Goal: Transaction & Acquisition: Purchase product/service

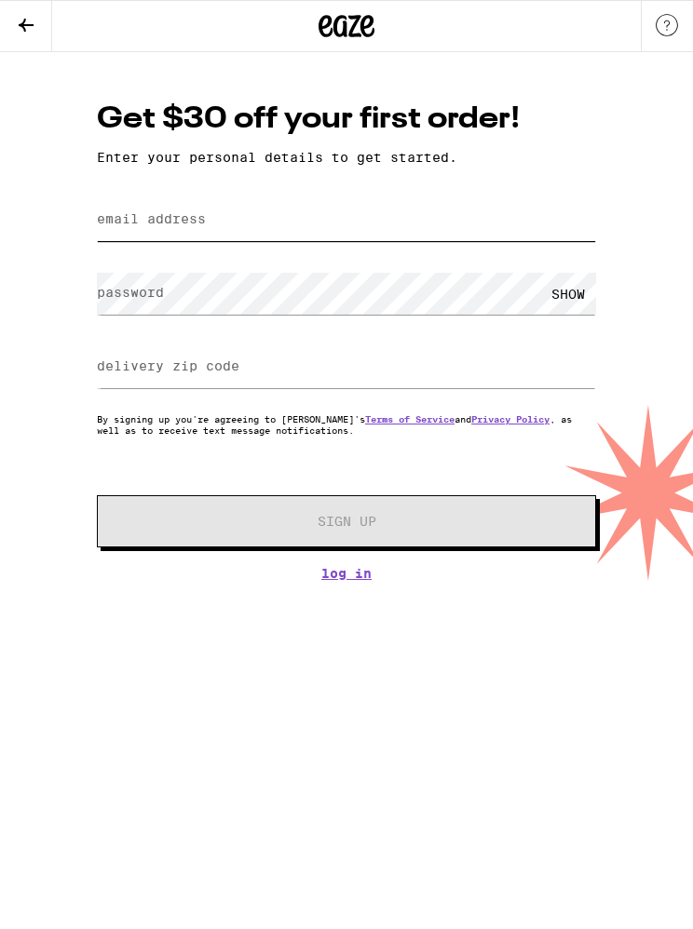
click at [484, 215] on input "email address" at bounding box center [346, 220] width 499 height 42
type input "[EMAIL_ADDRESS][DOMAIN_NAME]"
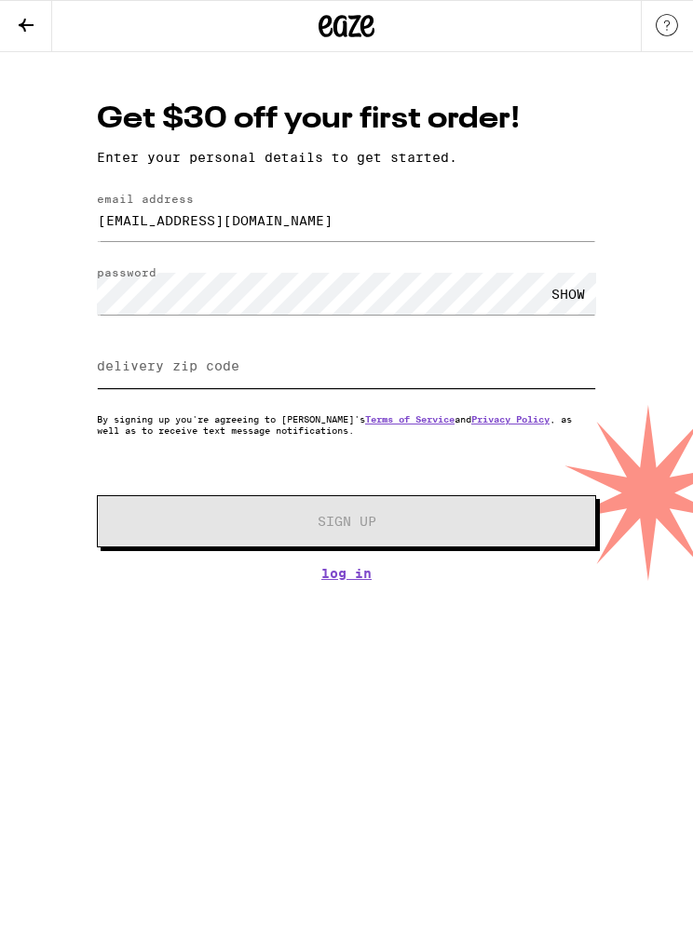
click at [477, 372] on input "delivery zip code" at bounding box center [346, 367] width 499 height 42
type input "94545"
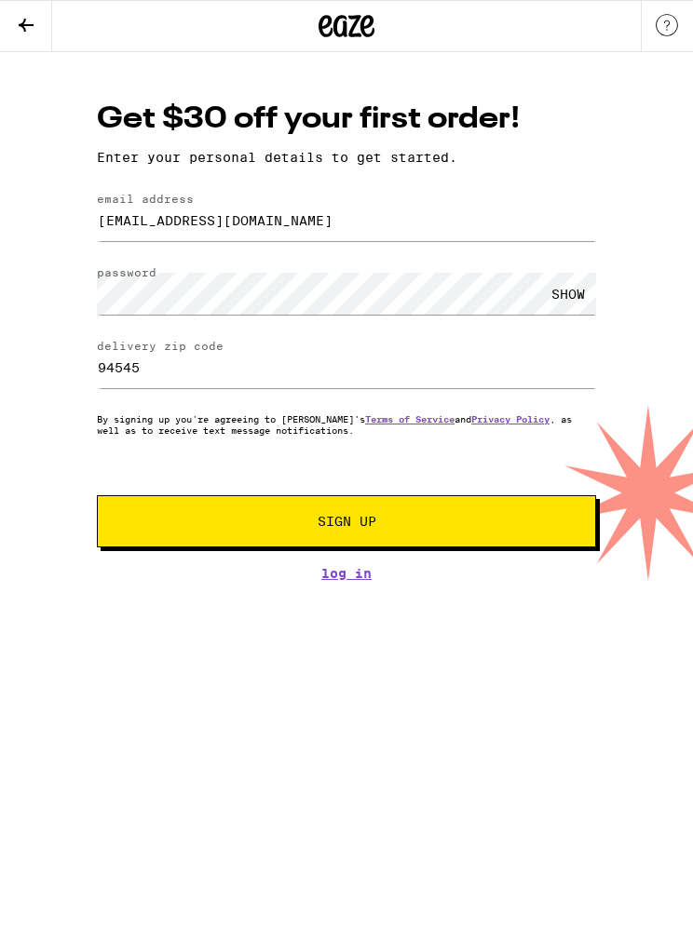
click at [433, 539] on button "Sign Up" at bounding box center [346, 521] width 499 height 52
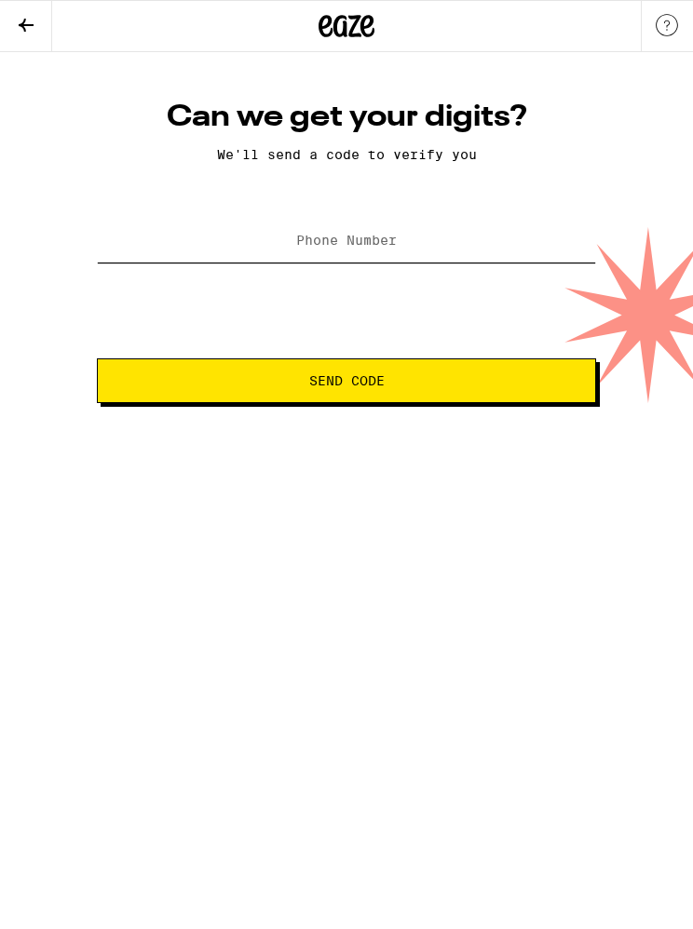
click at [433, 249] on input "Phone Number" at bounding box center [346, 242] width 499 height 42
type input "[PHONE_NUMBER]"
click at [480, 382] on span "Send Code" at bounding box center [347, 380] width 468 height 13
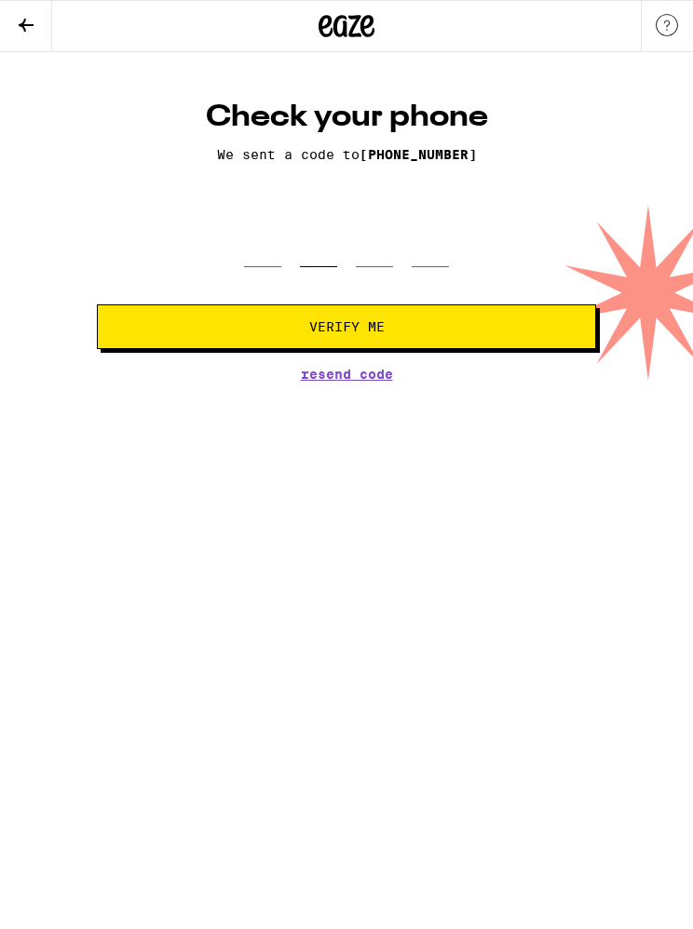
click at [334, 237] on input "tel" at bounding box center [318, 240] width 37 height 53
type input "9"
type input "3"
type input "0"
type input "9"
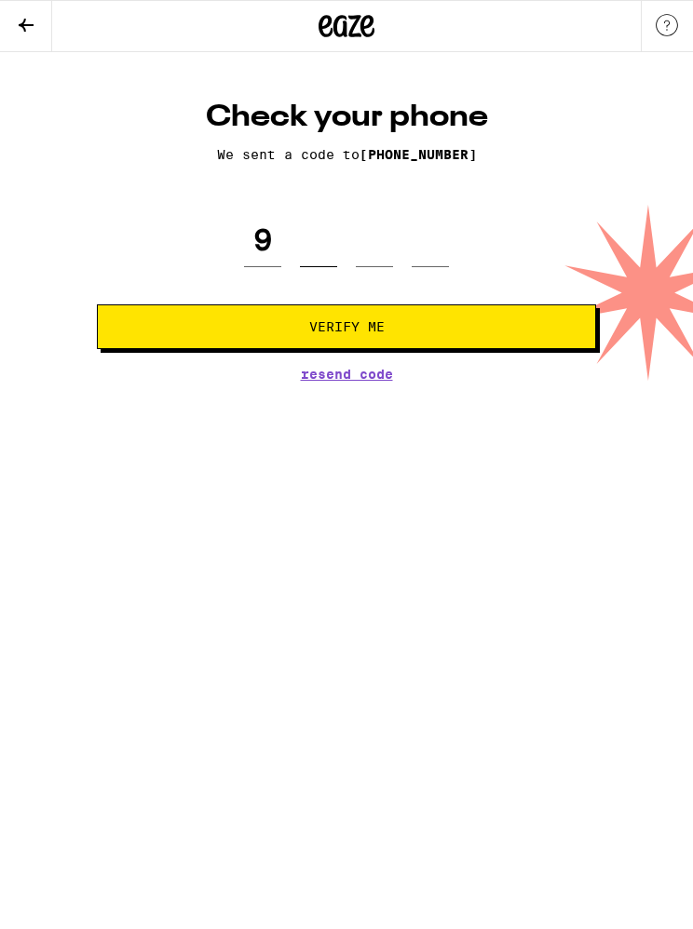
type input "3"
type input "0"
type input "3"
click at [484, 324] on span "Verify Me" at bounding box center [347, 326] width 468 height 13
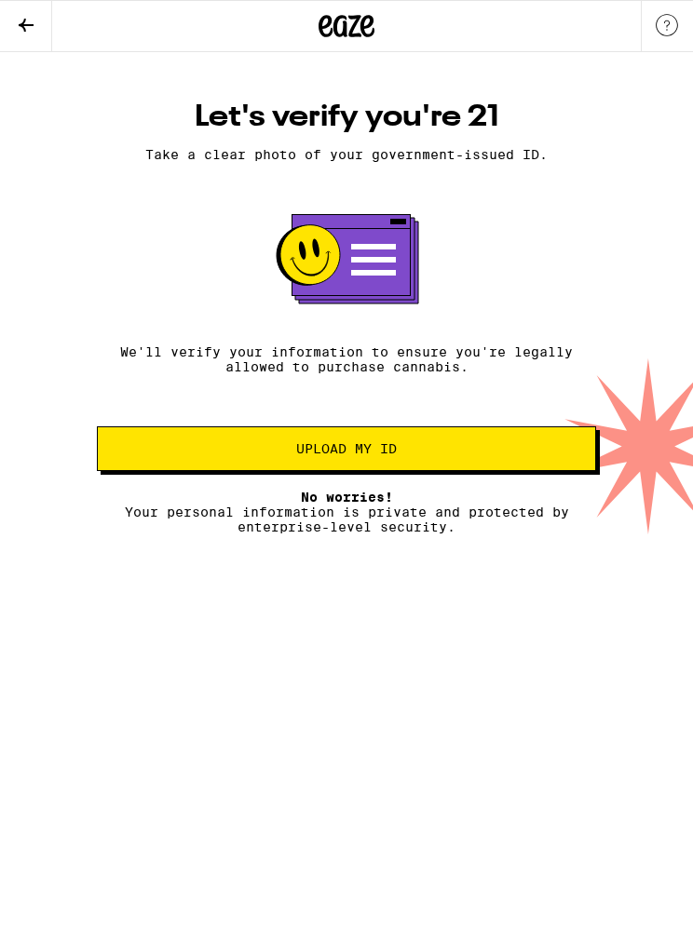
click at [503, 455] on span "Upload my ID" at bounding box center [347, 448] width 468 height 13
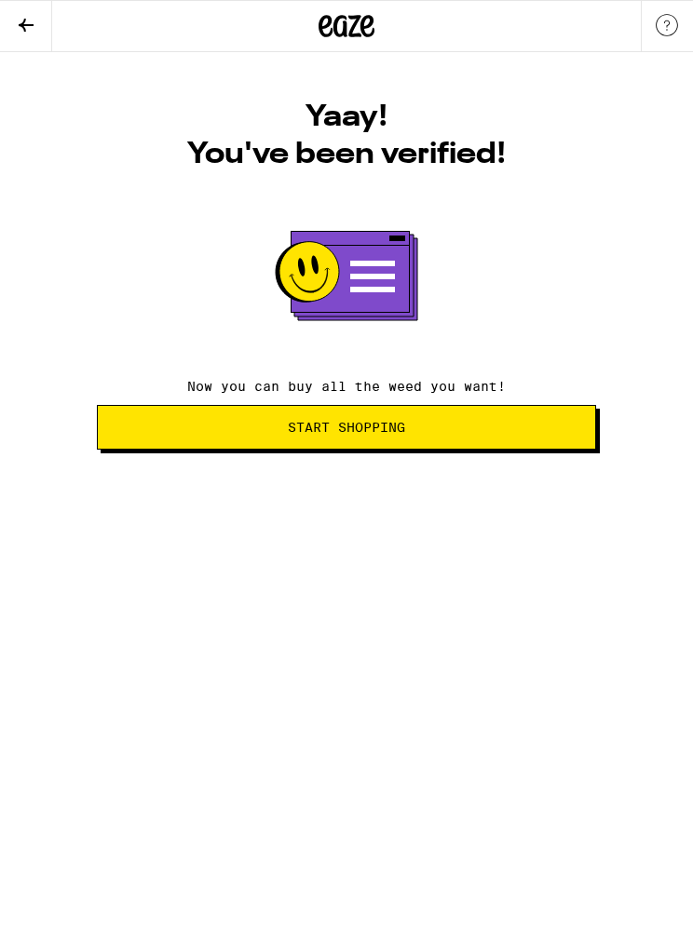
click at [515, 433] on span "Start Shopping" at bounding box center [347, 427] width 468 height 13
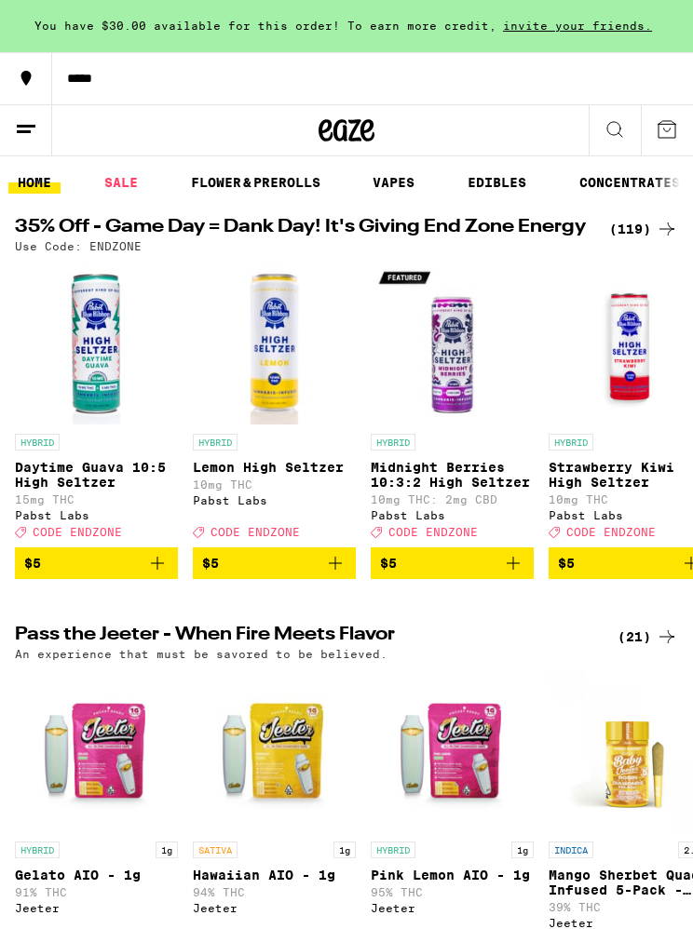
click at [292, 182] on link "FLOWER & PREROLLS" at bounding box center [256, 182] width 148 height 22
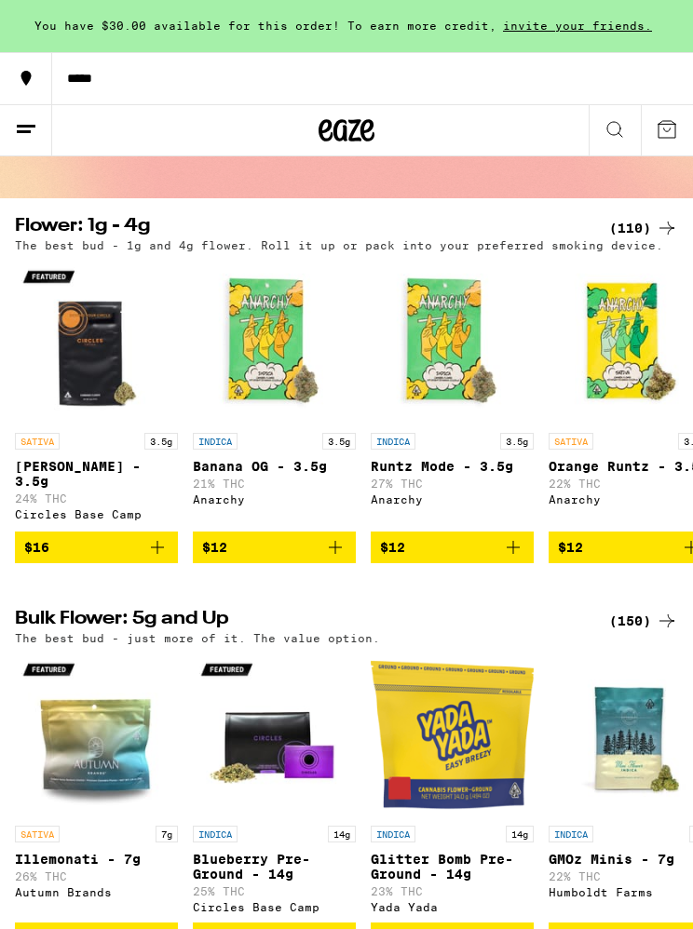
scroll to position [123, 0]
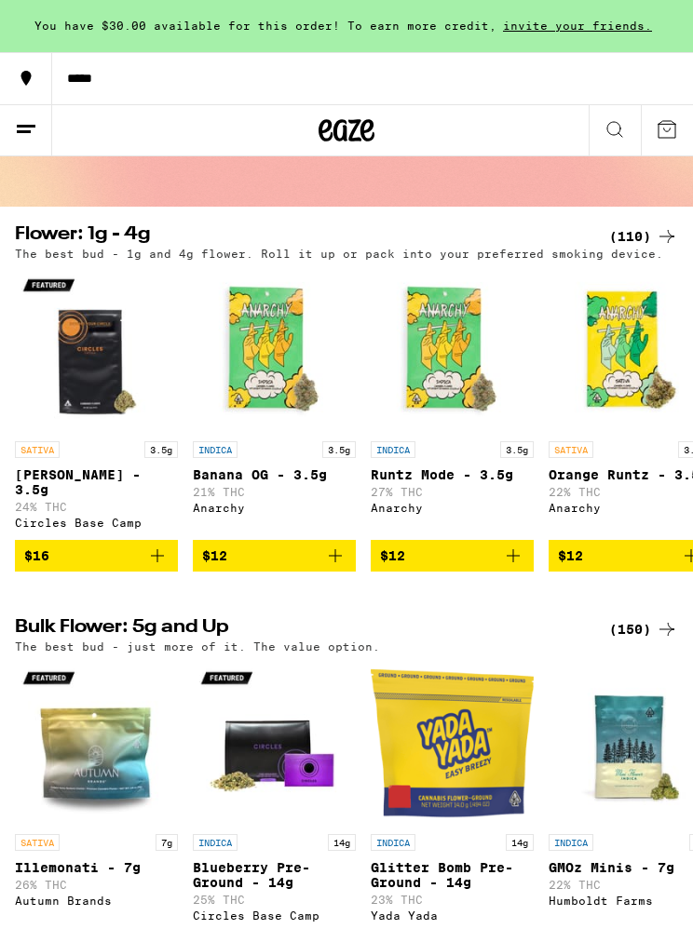
click at [482, 561] on span "$12" at bounding box center [452, 556] width 144 height 22
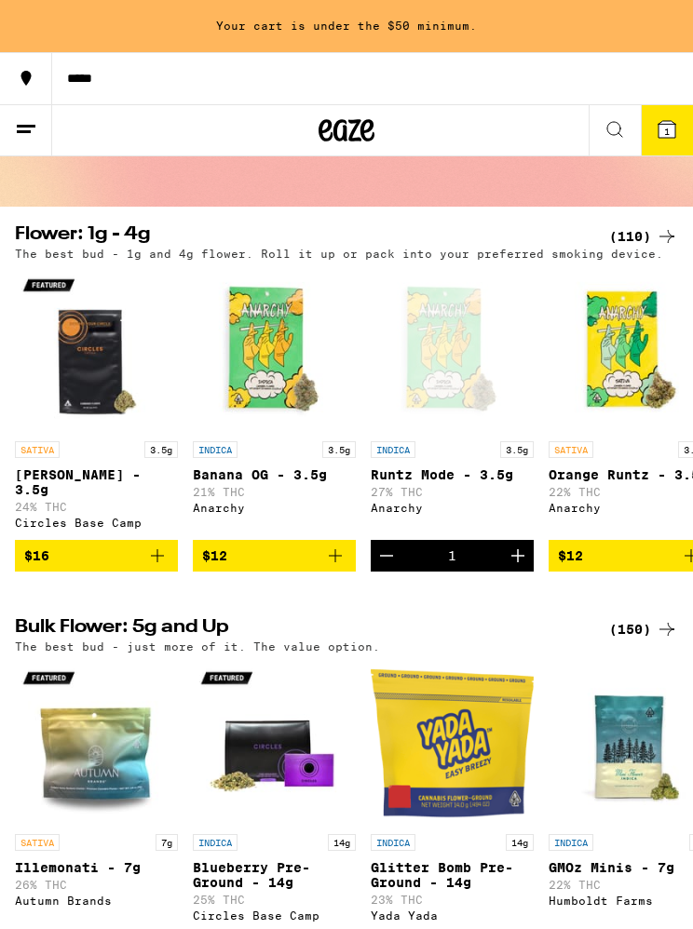
click at [666, 144] on button "1" at bounding box center [667, 130] width 52 height 50
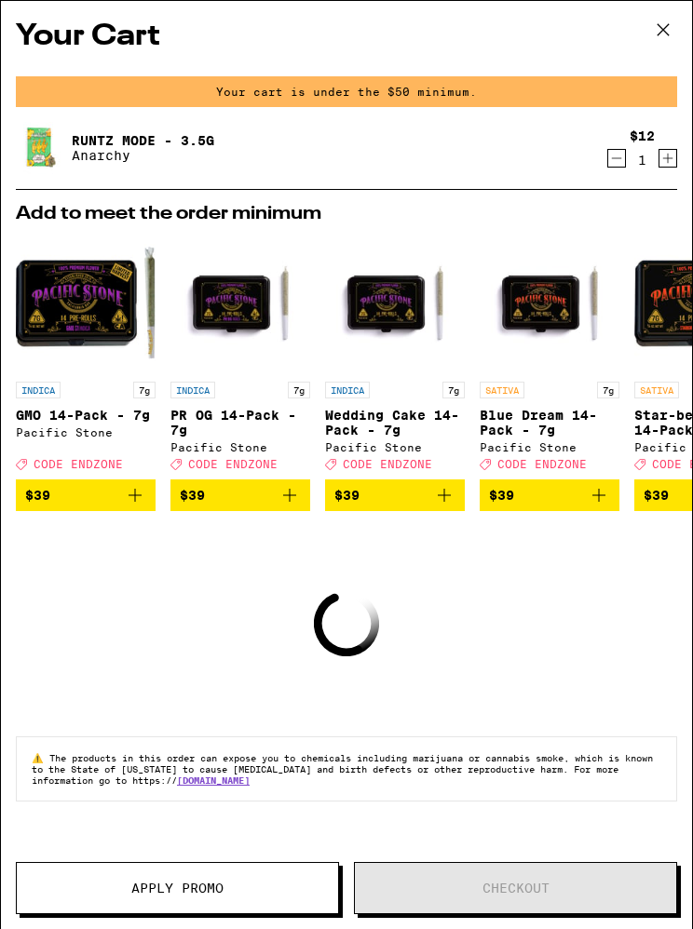
click at [674, 170] on icon "Increment" at bounding box center [667, 158] width 17 height 22
click at [674, 160] on icon "Increment" at bounding box center [667, 158] width 17 height 22
click at [663, 164] on icon "Increment" at bounding box center [667, 158] width 17 height 22
click at [659, 166] on icon "Increment" at bounding box center [667, 158] width 17 height 22
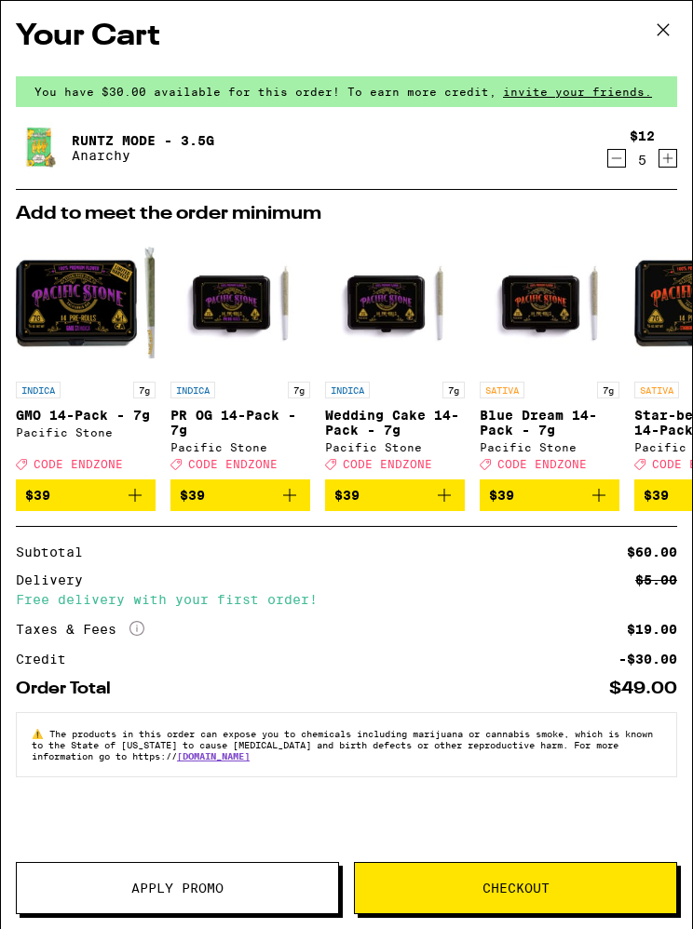
click at [617, 163] on icon "Decrement" at bounding box center [616, 158] width 17 height 22
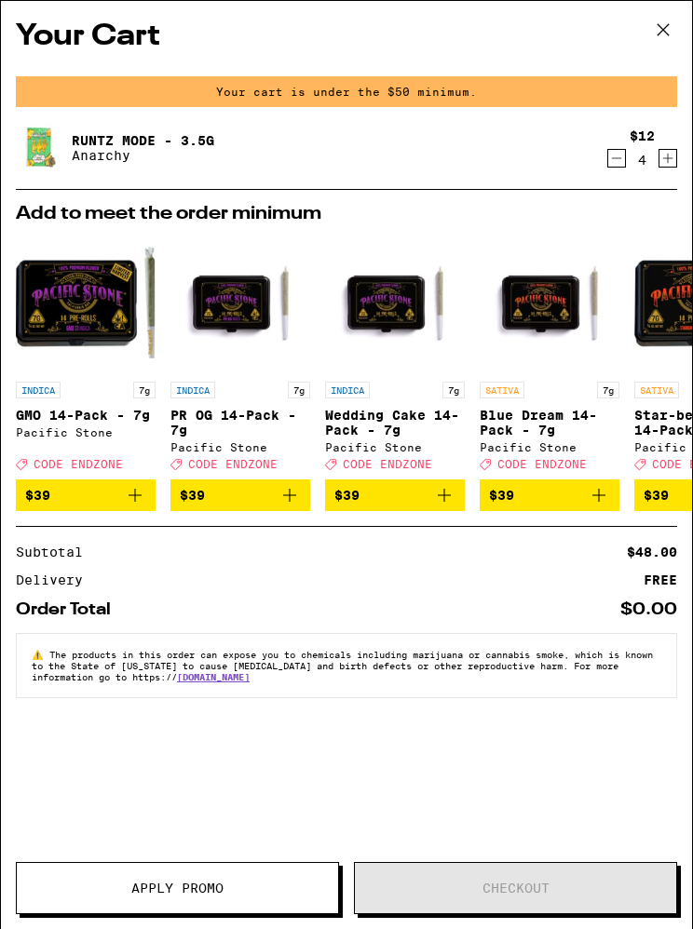
click at [648, 163] on div "4" at bounding box center [642, 160] width 25 height 15
click at [676, 164] on button "Increment" at bounding box center [667, 158] width 19 height 19
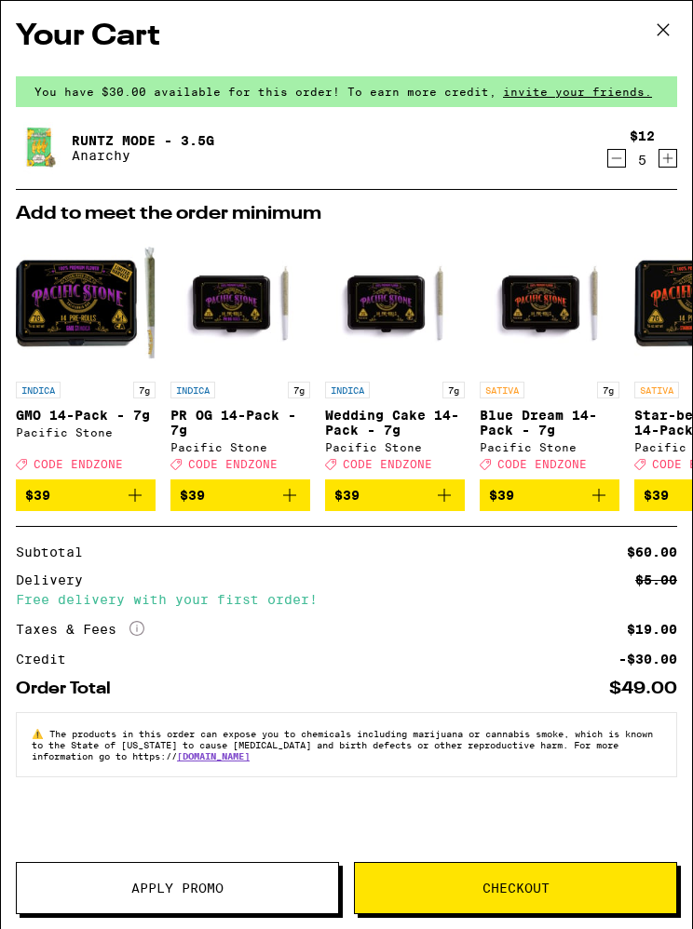
click at [617, 156] on icon "Decrement" at bounding box center [616, 158] width 17 height 22
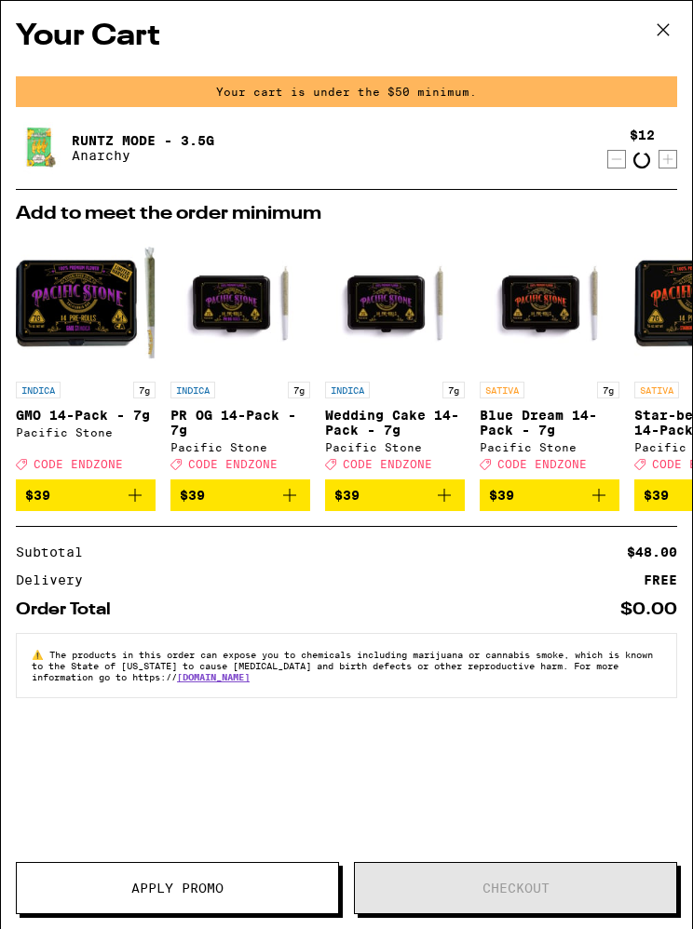
click at [626, 151] on div "$12 Loading" at bounding box center [642, 149] width 70 height 42
click at [674, 25] on icon at bounding box center [663, 30] width 28 height 28
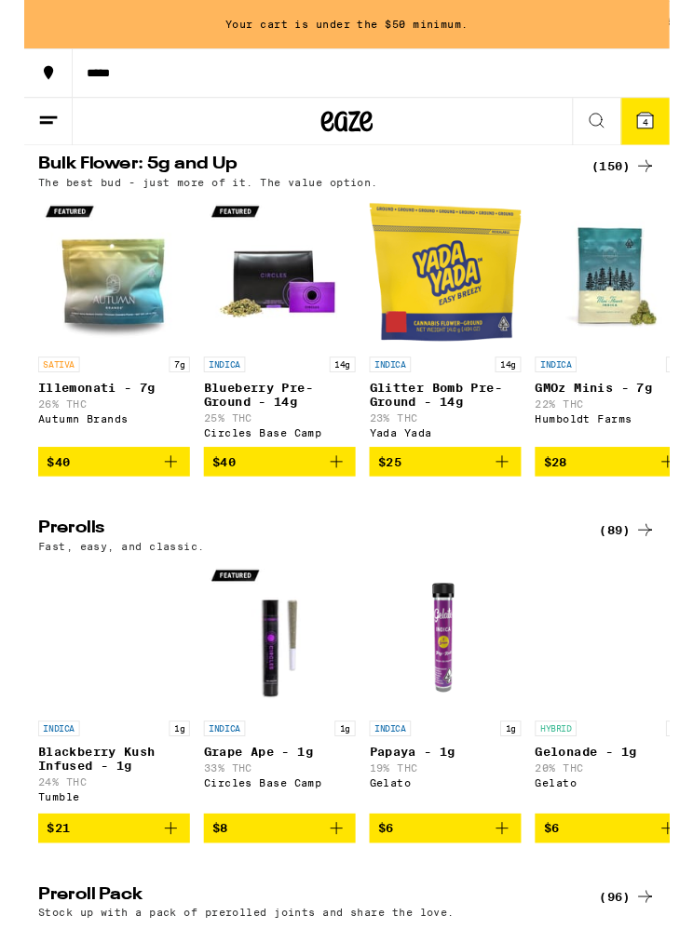
scroll to position [741, 0]
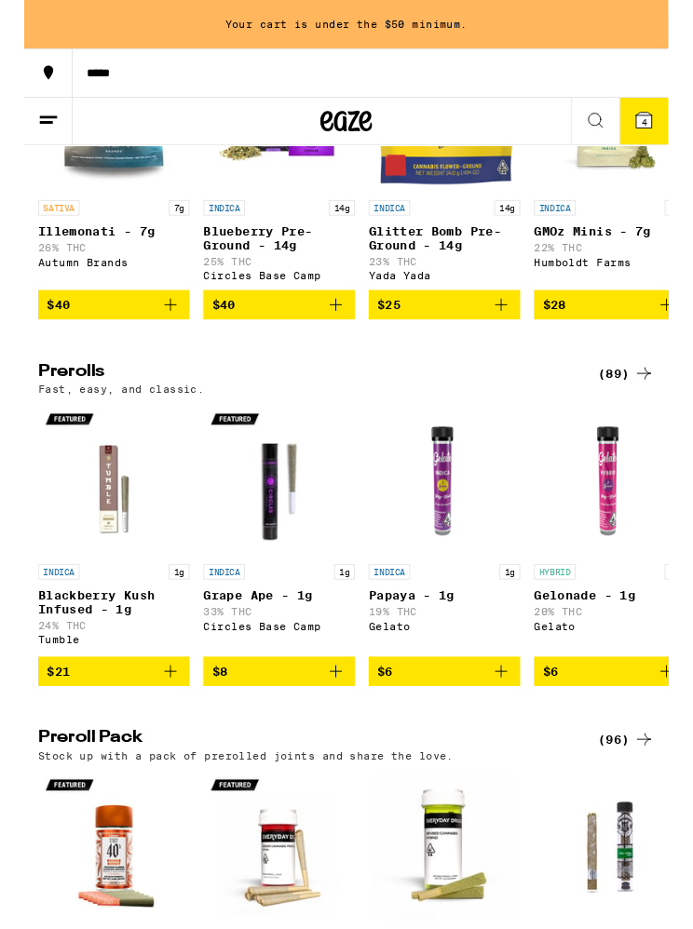
click at [517, 340] on icon "Add to bag" at bounding box center [513, 329] width 22 height 22
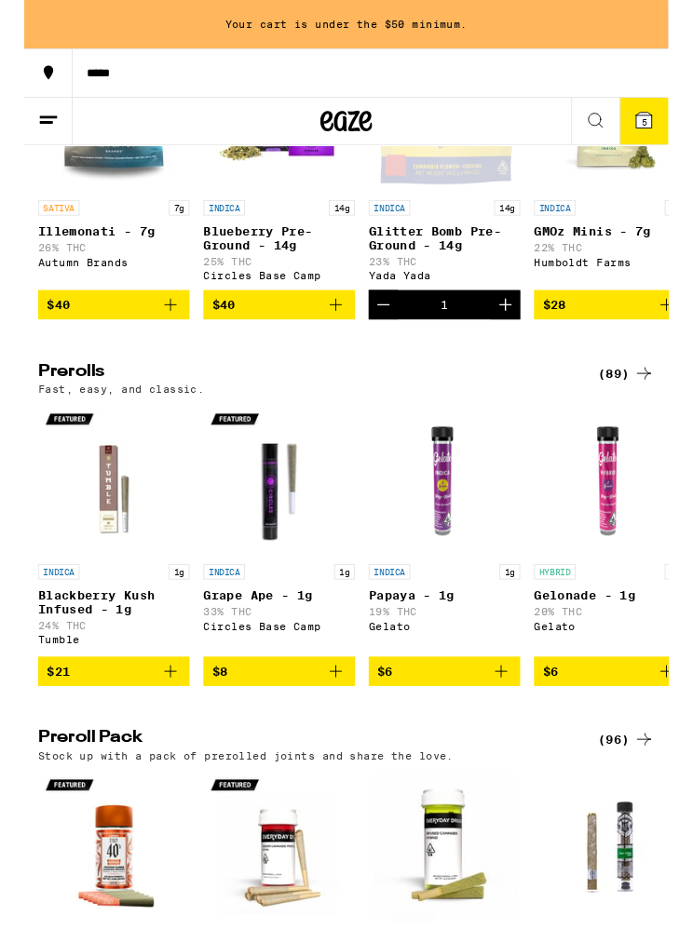
click at [519, 340] on icon "Increment" at bounding box center [518, 329] width 22 height 22
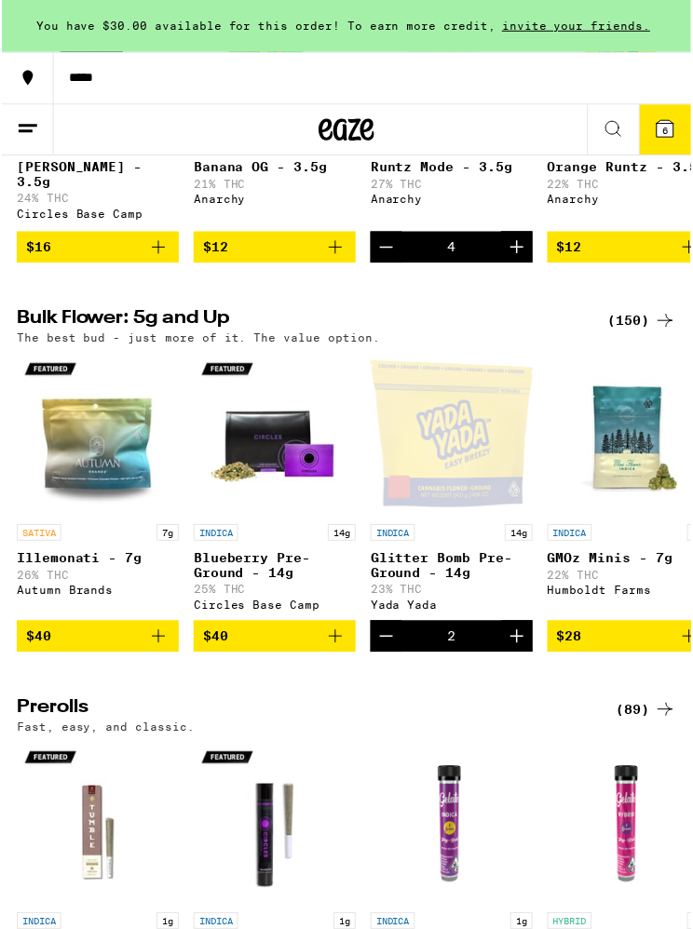
scroll to position [187, 0]
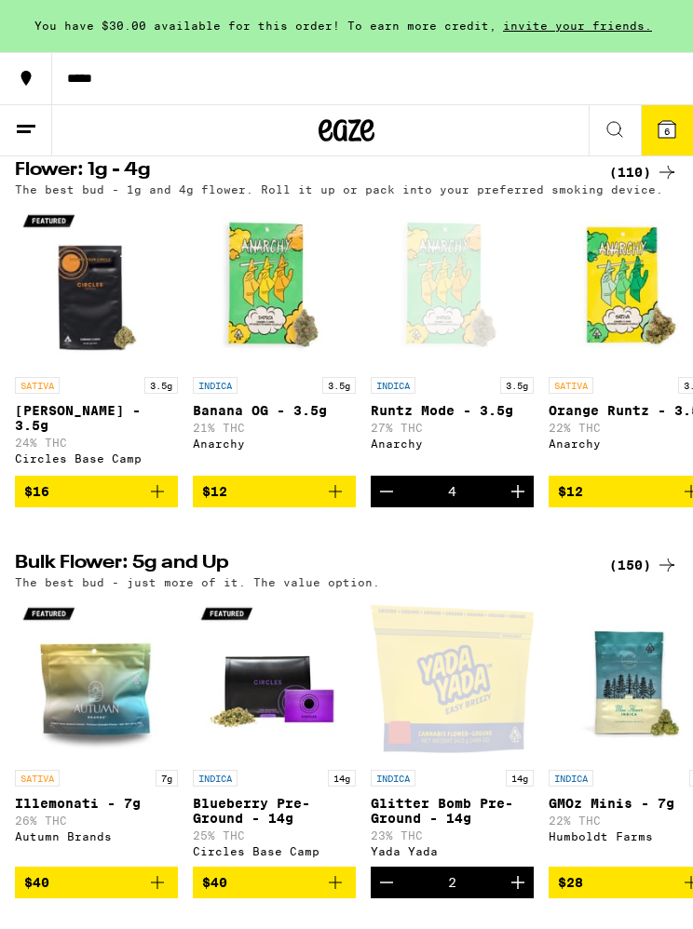
click at [669, 128] on span "6" at bounding box center [667, 131] width 6 height 11
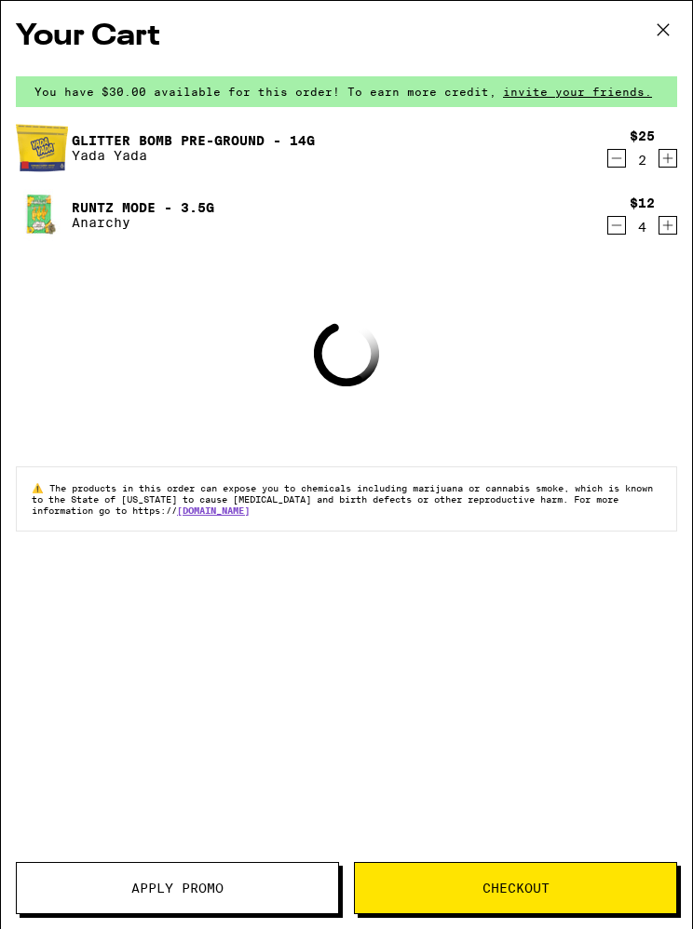
click at [616, 231] on icon "Decrement" at bounding box center [616, 225] width 17 height 22
click at [615, 230] on icon "Decrement" at bounding box center [616, 225] width 17 height 22
click at [617, 226] on icon "Decrement" at bounding box center [616, 226] width 17 height 22
click at [616, 224] on icon "Decrement" at bounding box center [616, 225] width 17 height 22
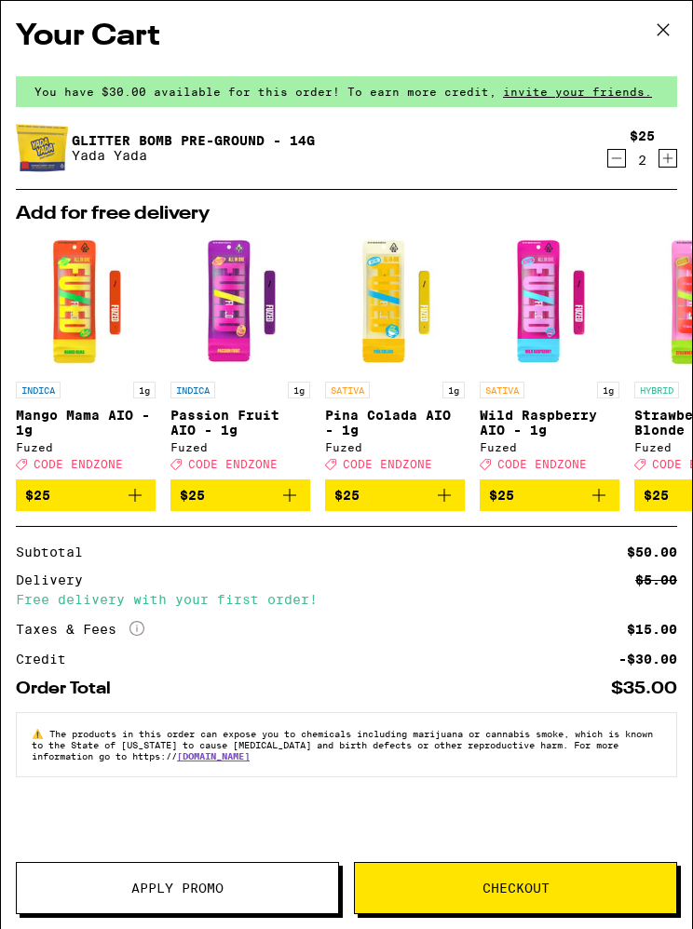
click at [514, 882] on span "Checkout" at bounding box center [515, 888] width 67 height 13
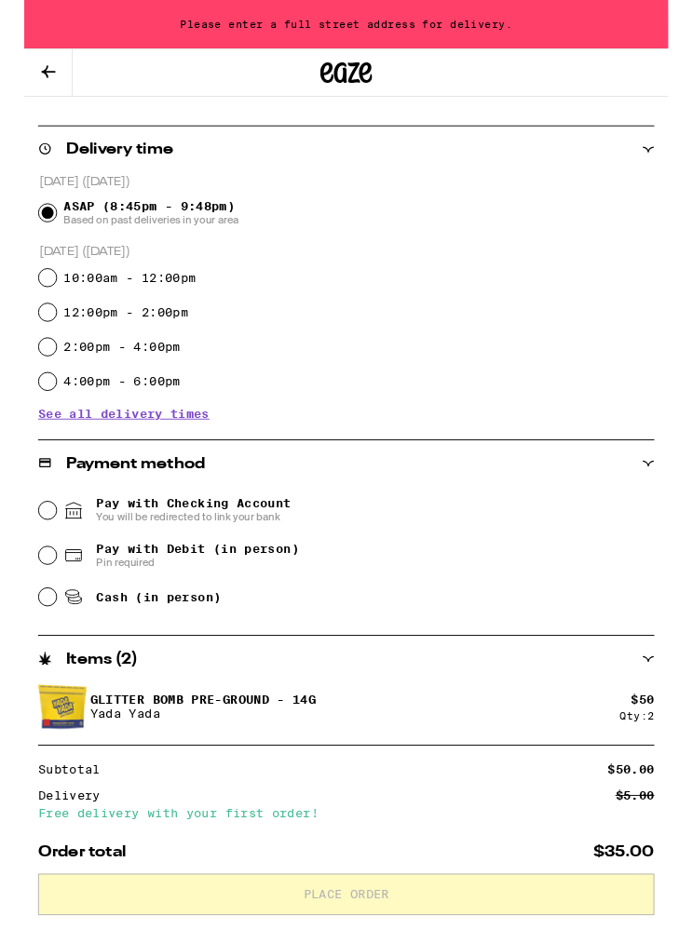
scroll to position [337, 0]
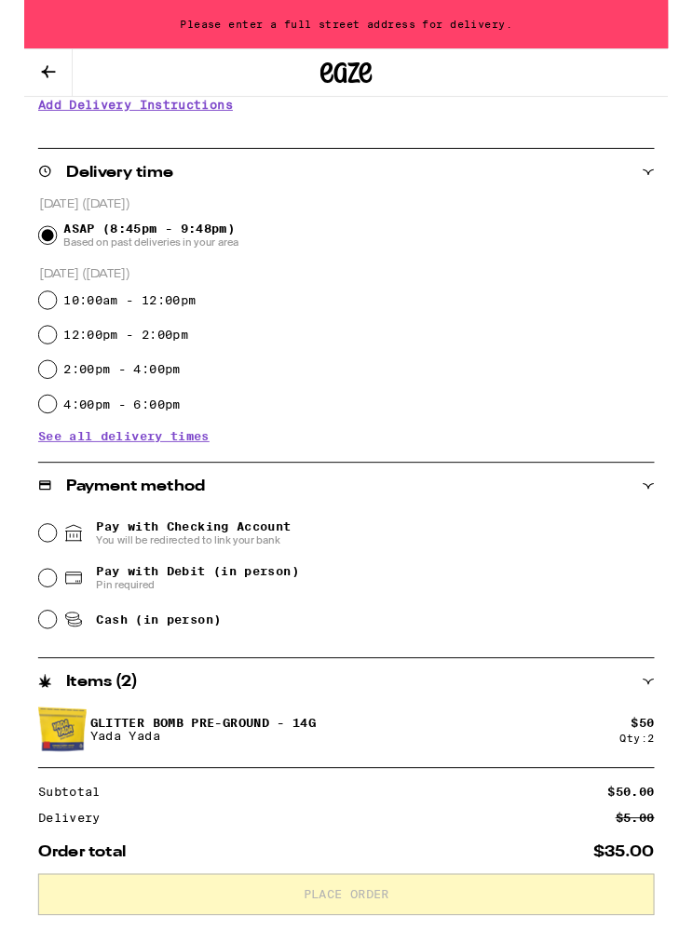
click at [183, 632] on span "Pin required" at bounding box center [186, 629] width 218 height 15
click at [34, 631] on input "Pay with Debit (in person) Pin required" at bounding box center [25, 622] width 19 height 19
radio input "true"
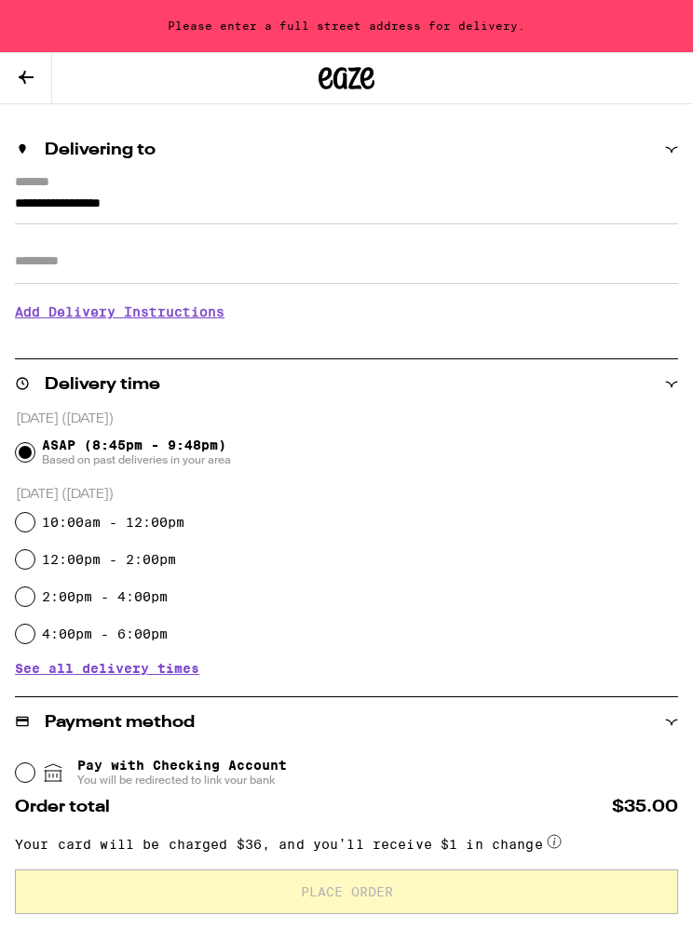
scroll to position [18, 0]
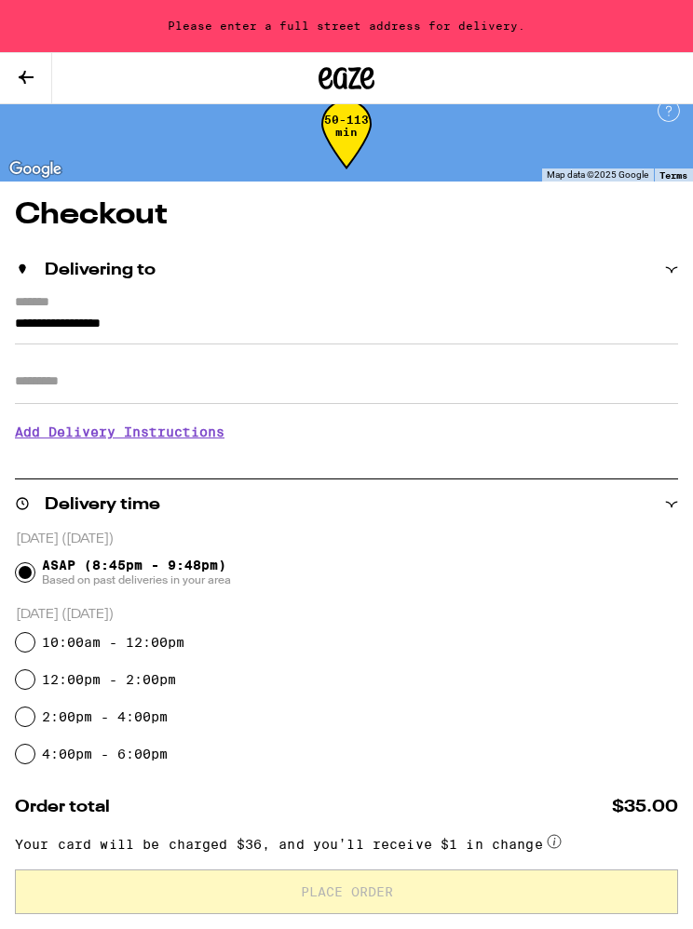
click at [499, 366] on input "Apt/Suite" at bounding box center [346, 382] width 663 height 45
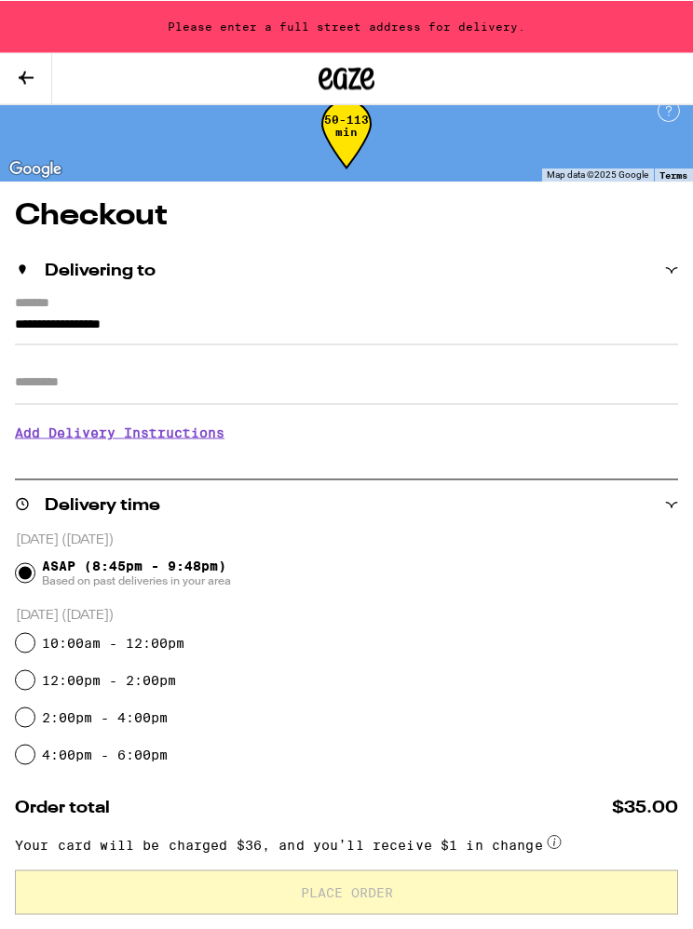
click at [421, 313] on input "**********" at bounding box center [346, 329] width 663 height 32
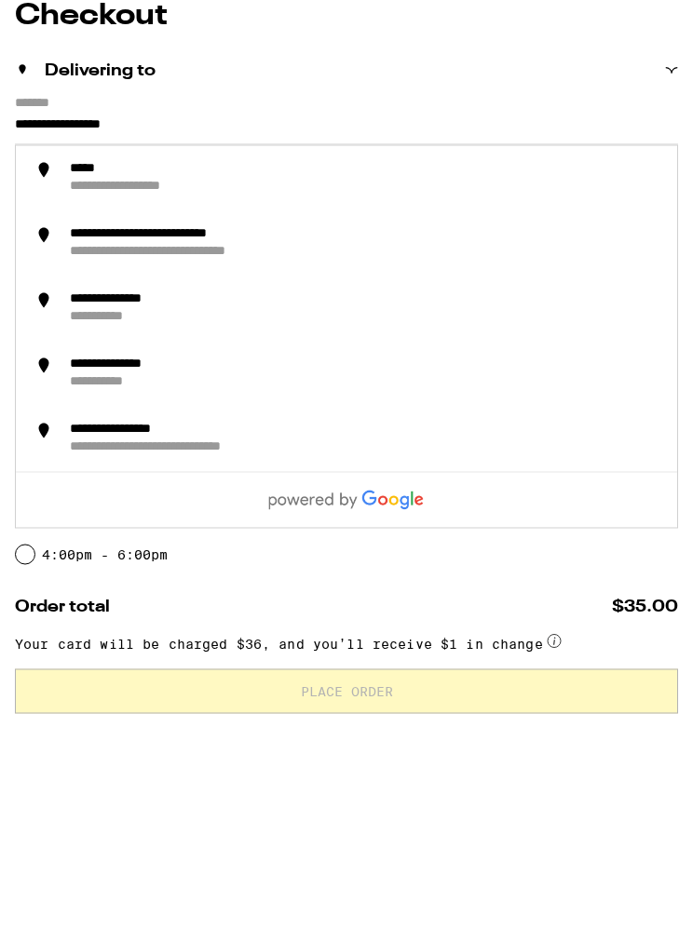
scroll to position [218, 0]
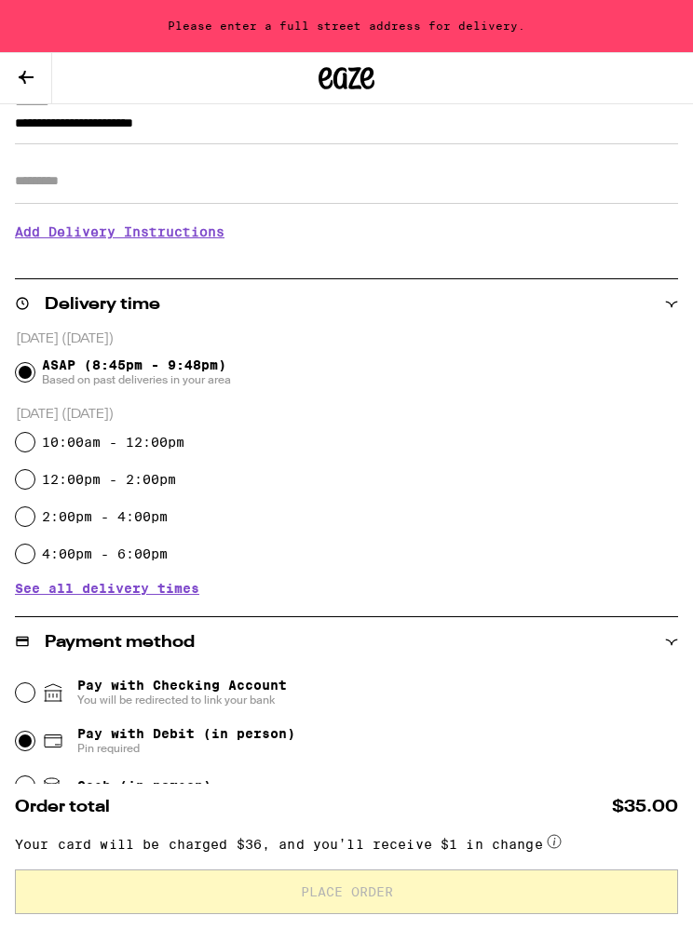
click at [428, 175] on input "Apt/Suite" at bounding box center [346, 181] width 663 height 45
click at [215, 125] on input "**********" at bounding box center [346, 129] width 663 height 32
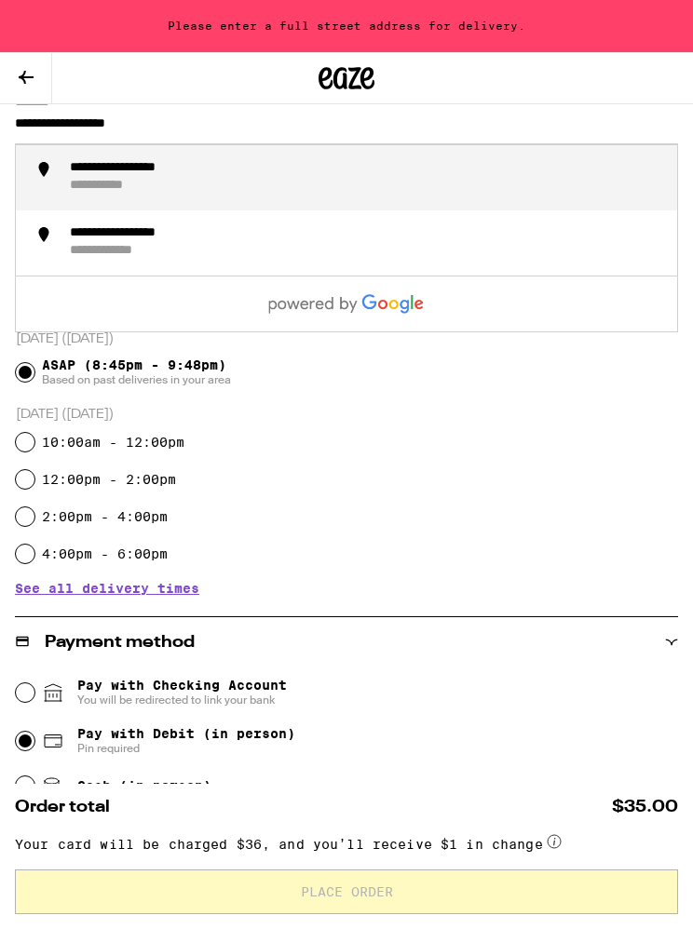
click at [431, 152] on li "**********" at bounding box center [346, 177] width 661 height 65
type input "**********"
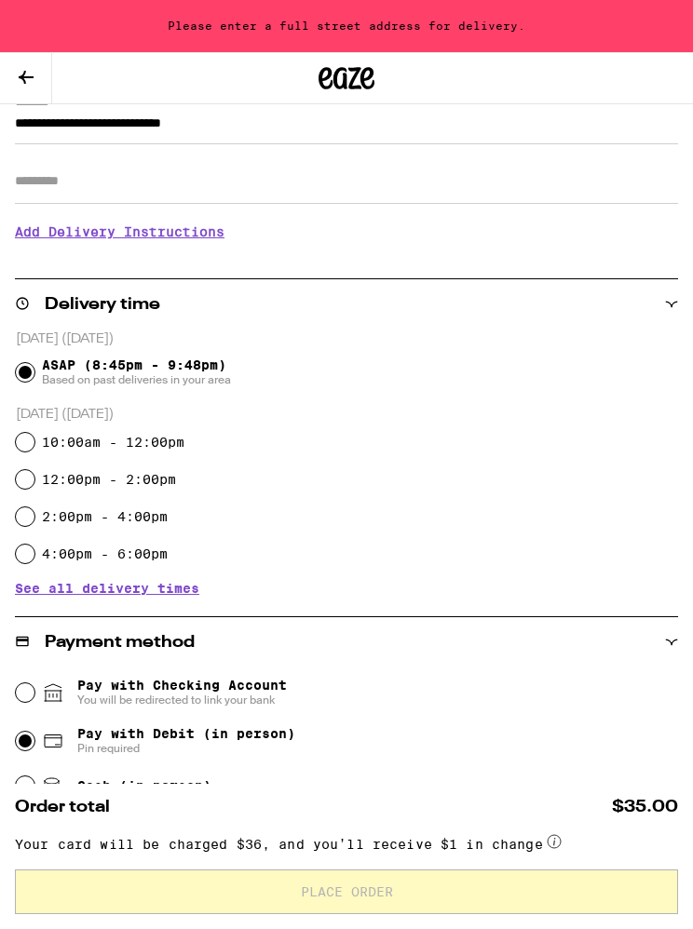
click at [321, 195] on input "Apt/Suite" at bounding box center [346, 181] width 663 height 45
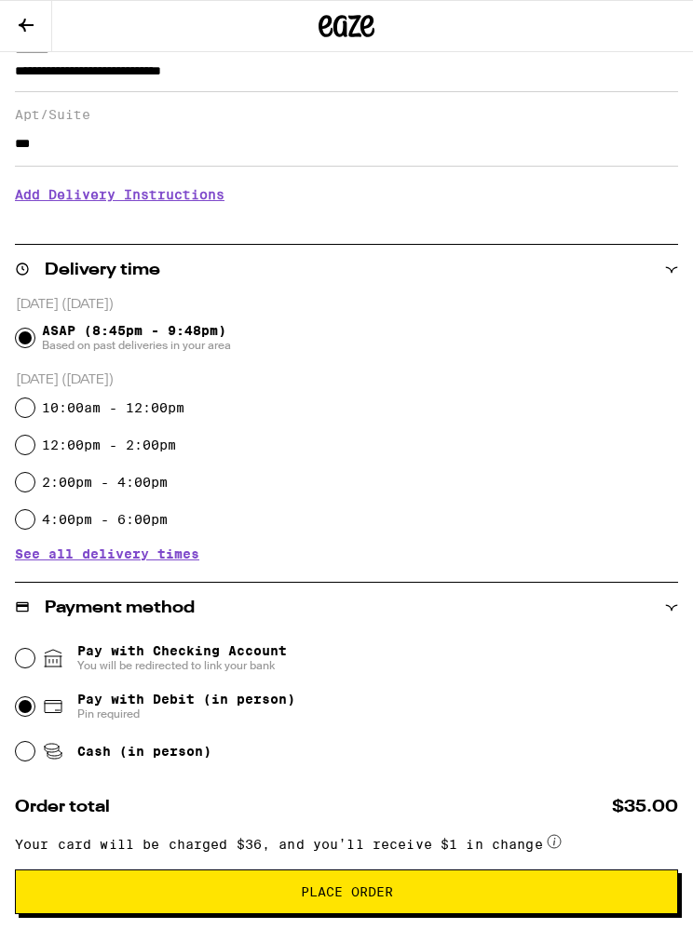
type input "***"
click at [551, 548] on div "[DATE] ([DATE]) ASAP (8:45pm - 9:48pm) Based on past deliveries in your area [D…" at bounding box center [346, 427] width 663 height 265
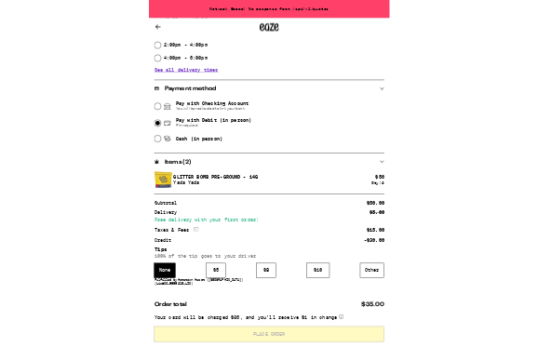
scroll to position [611, 0]
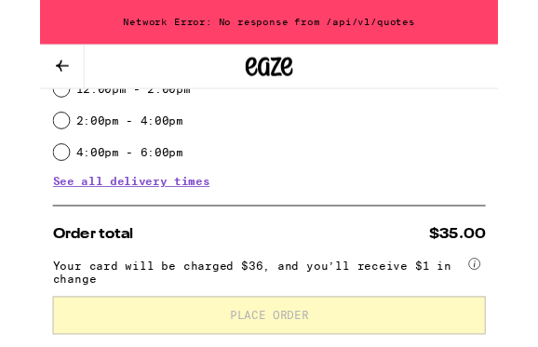
click at [435, 37] on div "Network Error: No response from /api/v1/quotes" at bounding box center [269, 26] width 538 height 52
click at [364, 32] on div "Network Error: No response from /api/v1/quotes" at bounding box center [269, 26] width 538 height 52
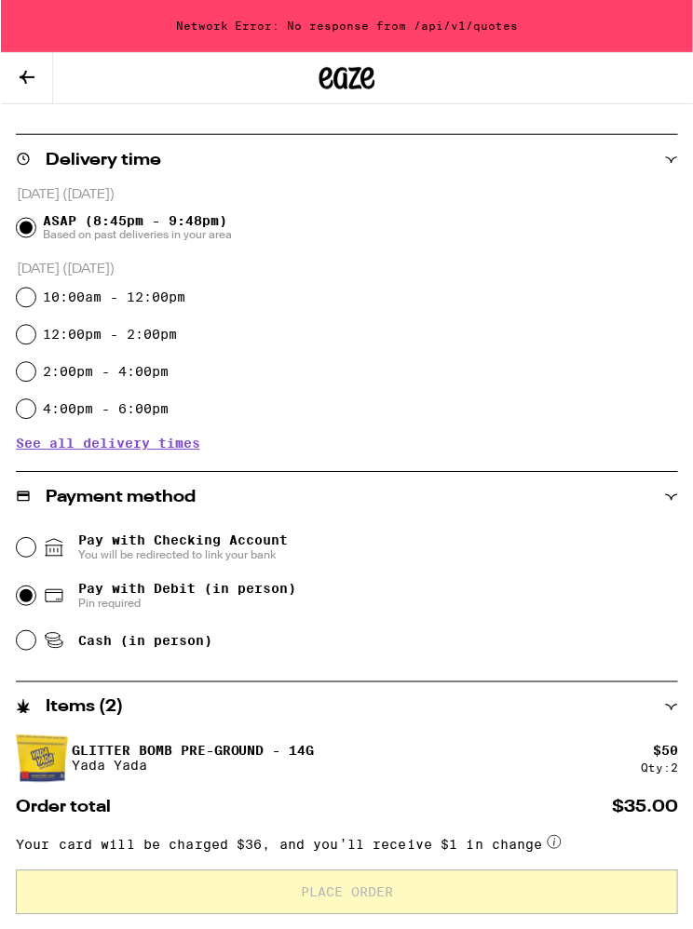
scroll to position [381, 0]
